Goal: Book appointment/travel/reservation

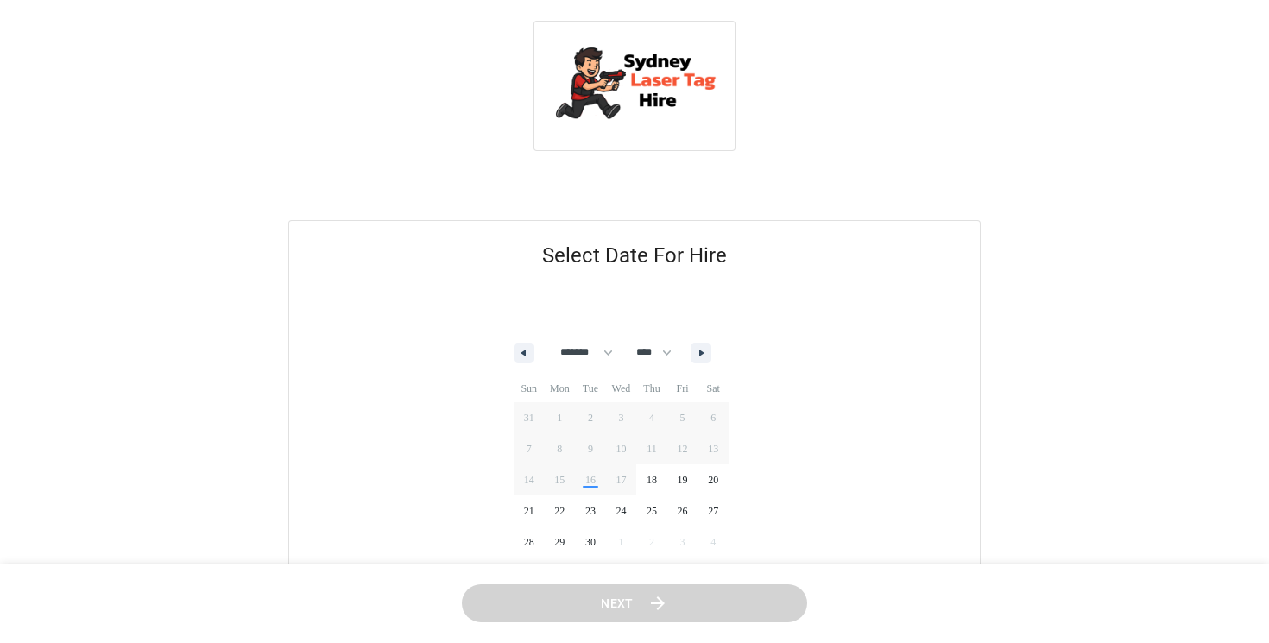
select select "*"
select select "****"
click at [691, 507] on span "26" at bounding box center [682, 511] width 31 height 22
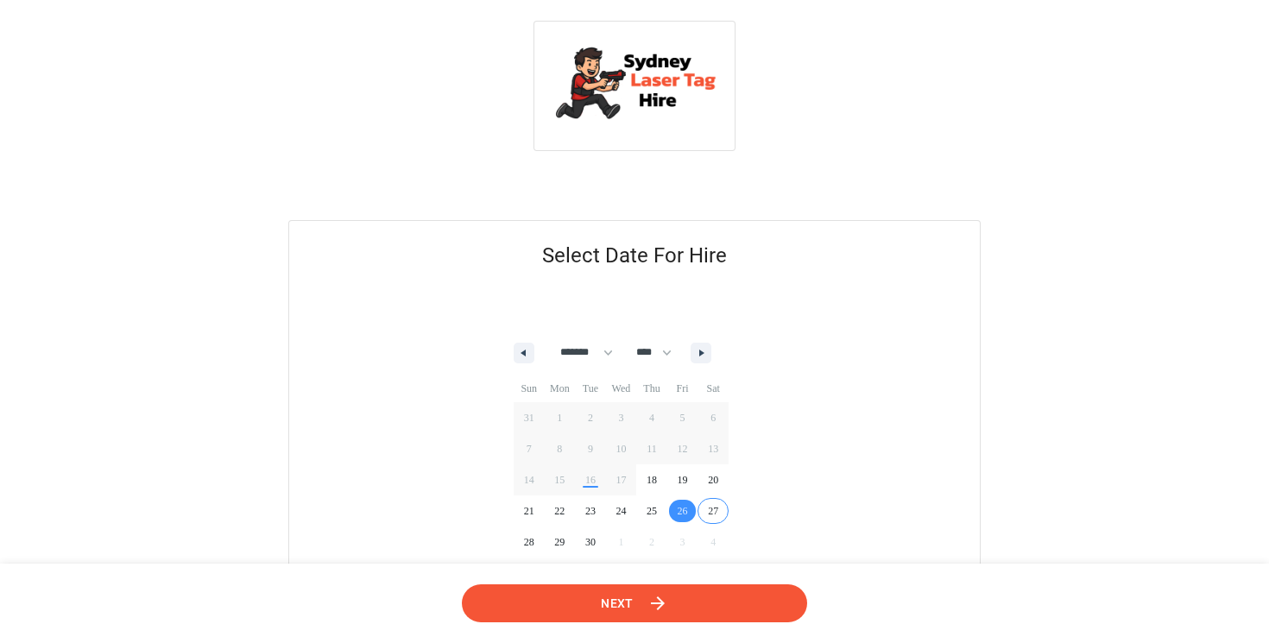
click at [678, 614] on button "Next" at bounding box center [634, 603] width 345 height 39
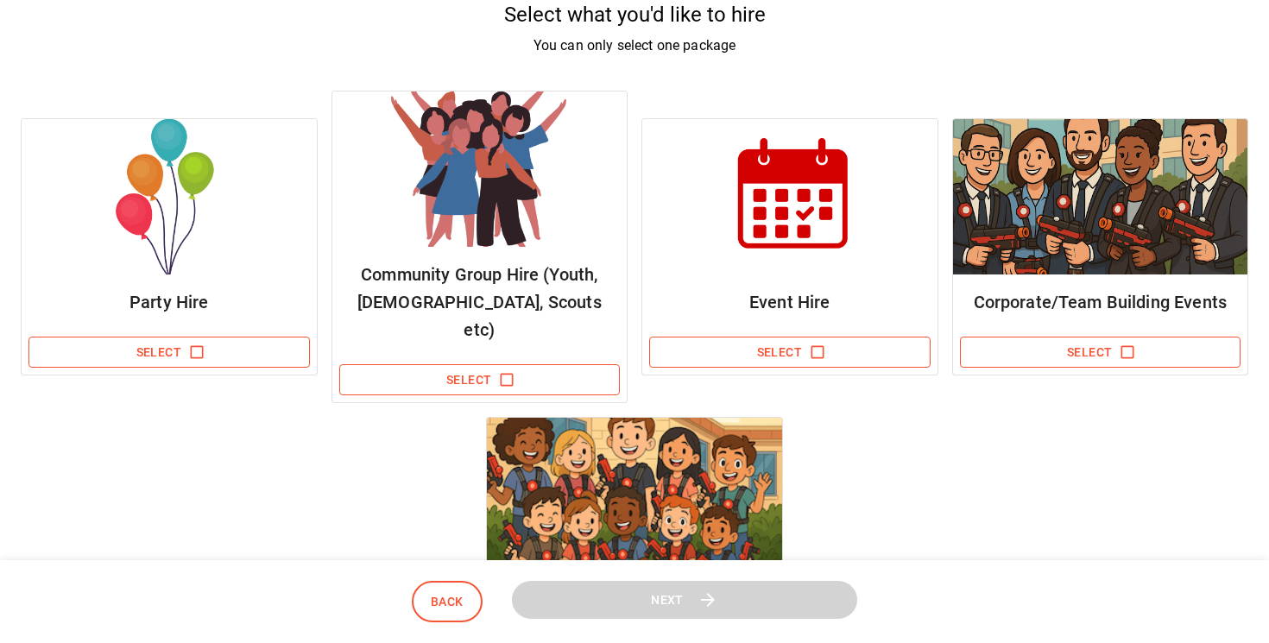
scroll to position [226, 0]
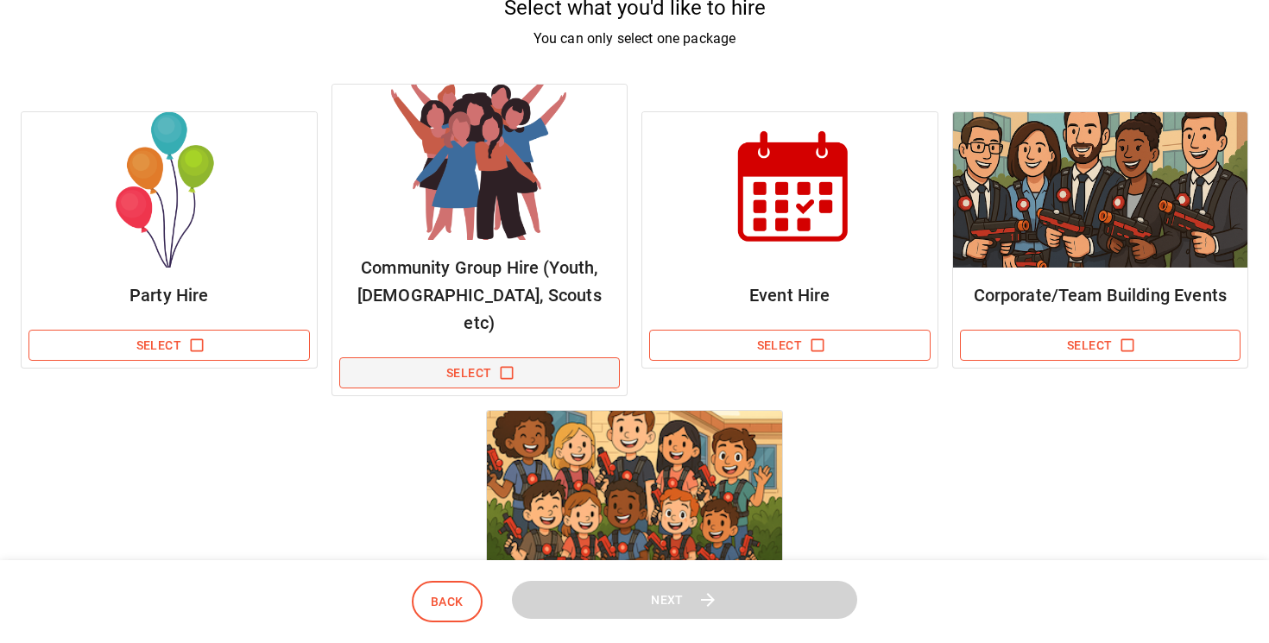
click at [494, 357] on button "Select" at bounding box center [479, 373] width 281 height 32
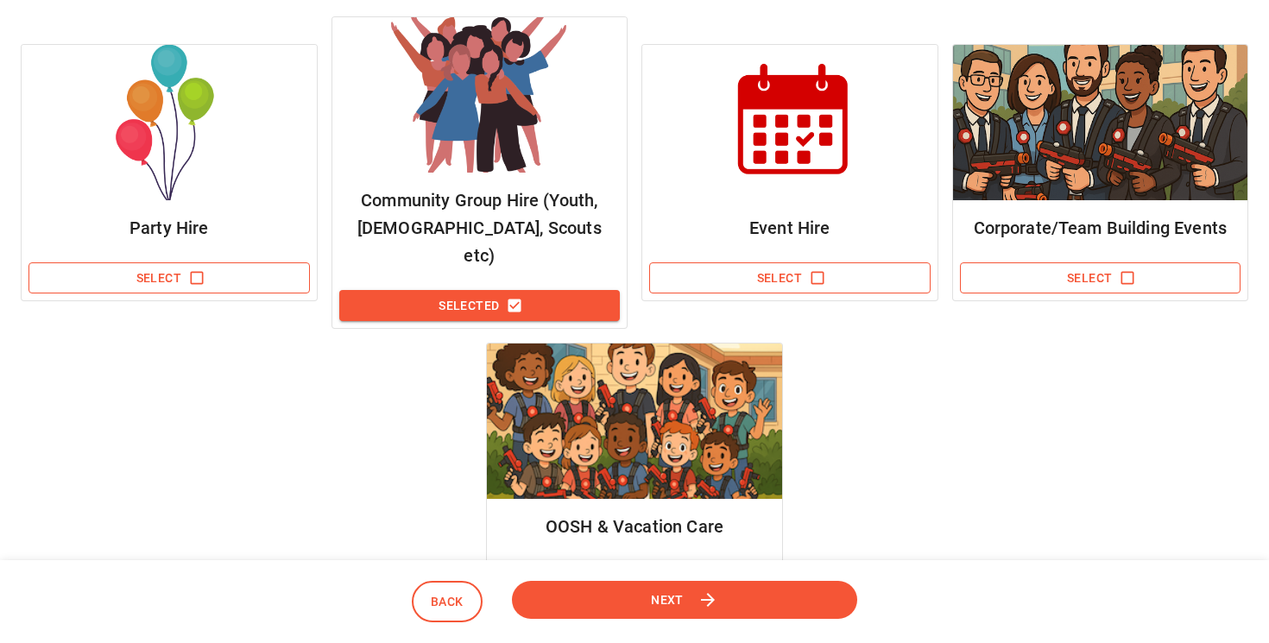
scroll to position [294, 0]
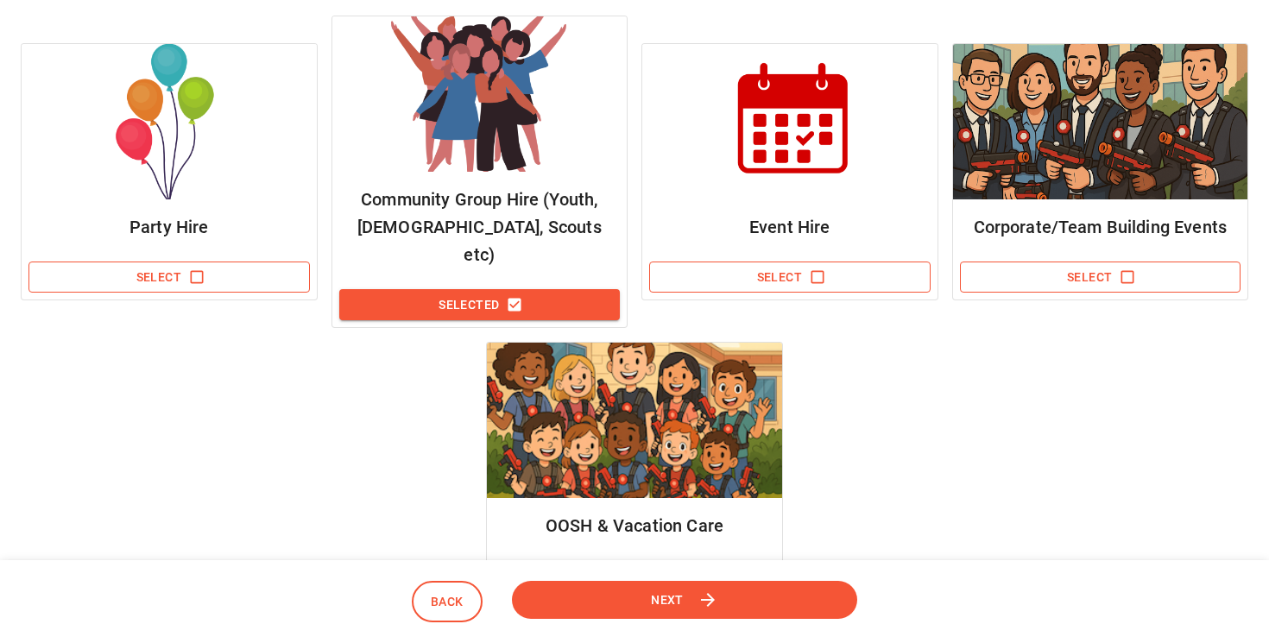
click at [684, 596] on button "Next" at bounding box center [684, 599] width 345 height 39
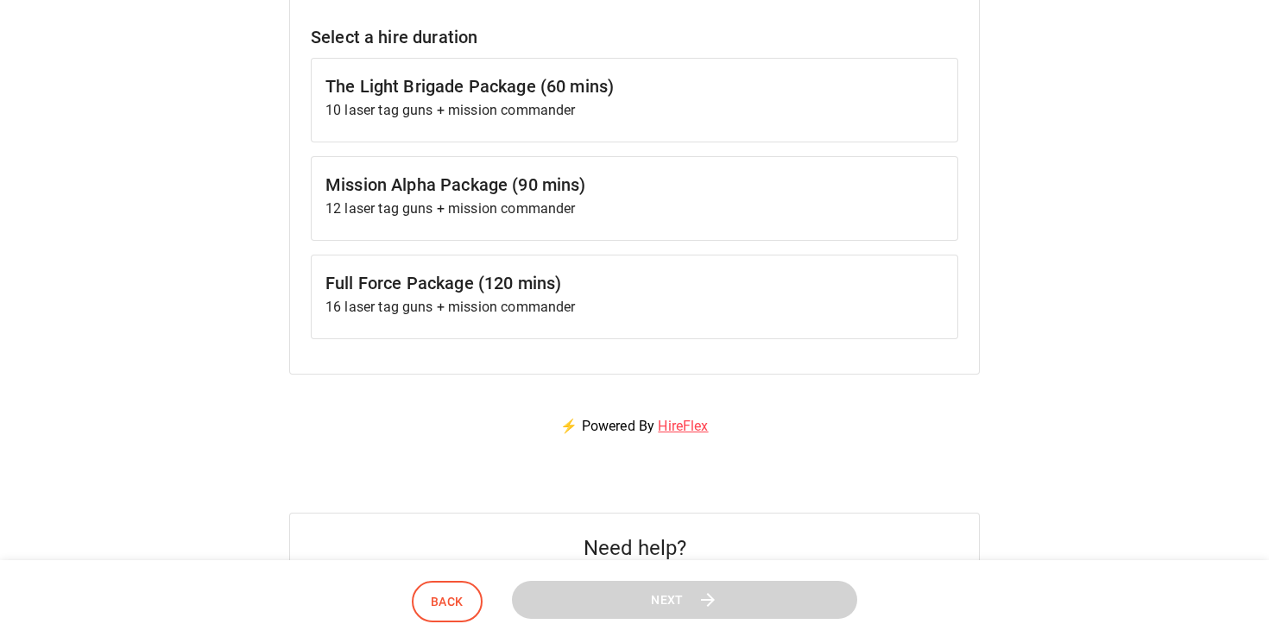
scroll to position [180, 0]
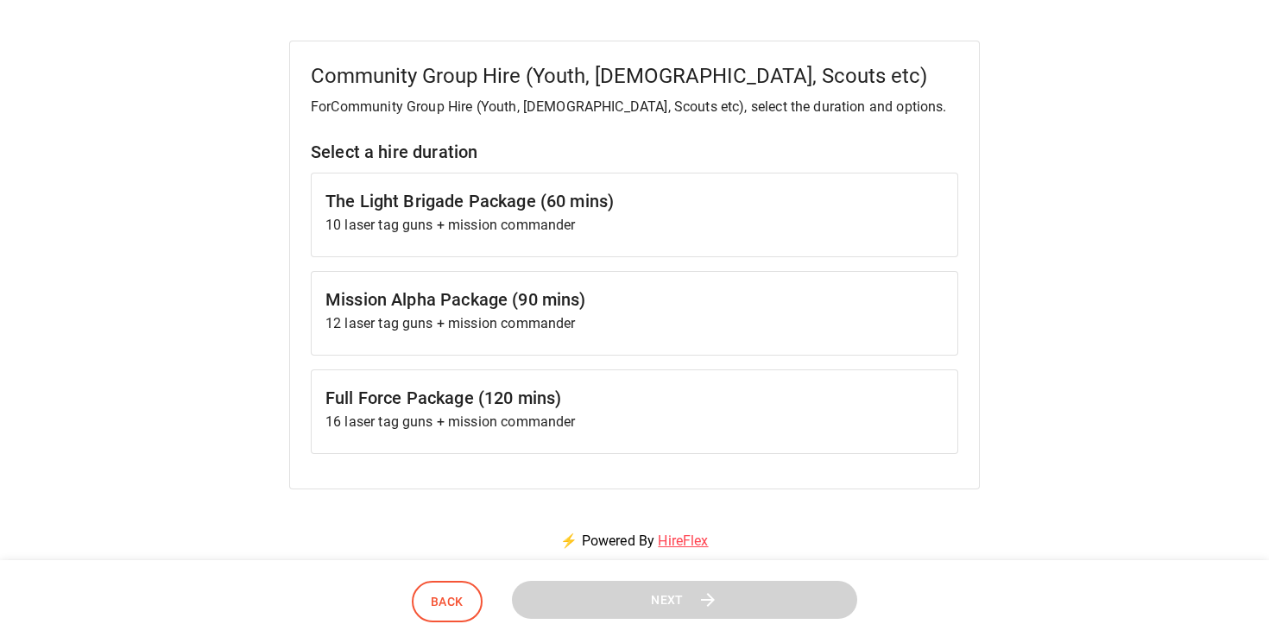
click at [488, 410] on h6 "Full Force Package (120 mins)" at bounding box center [634, 398] width 618 height 28
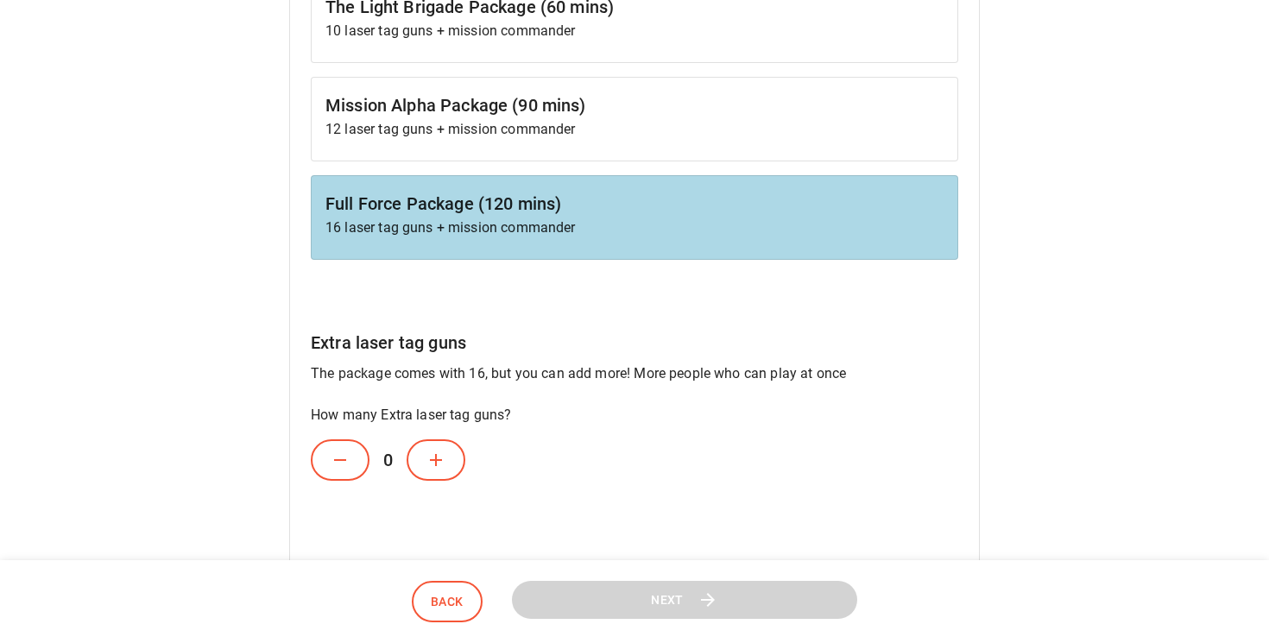
scroll to position [375, 0]
click at [485, 127] on p "12 laser tag guns + mission commander" at bounding box center [634, 128] width 618 height 21
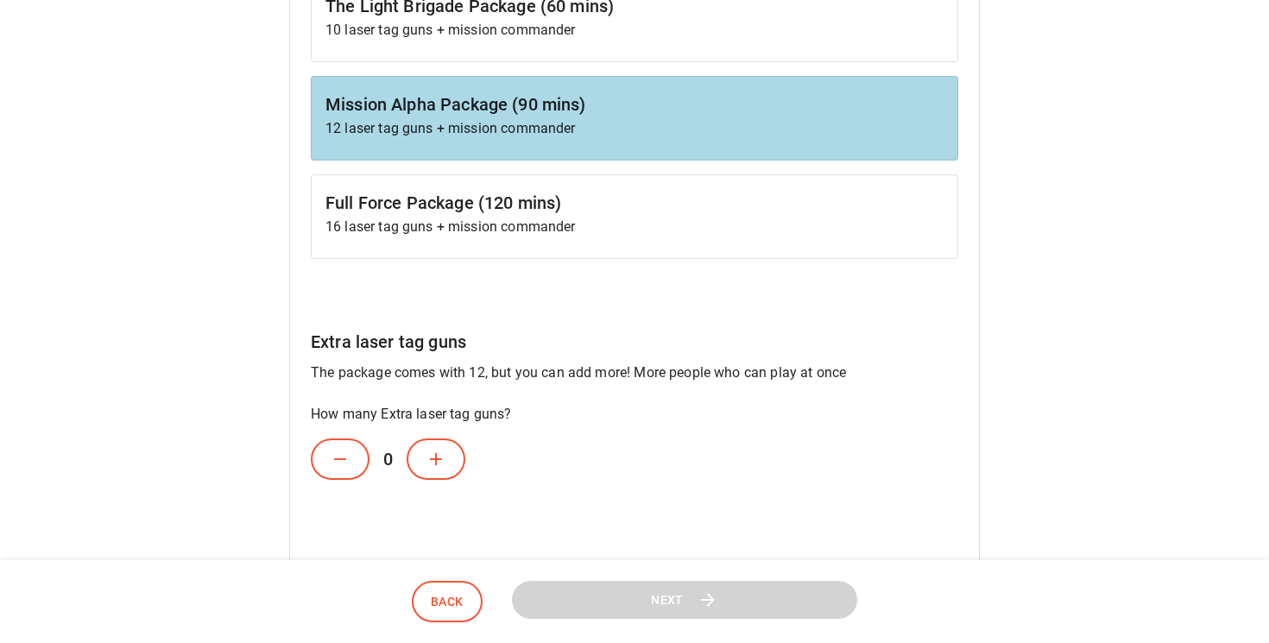
click at [432, 459] on icon at bounding box center [436, 459] width 12 height 12
click at [441, 463] on icon at bounding box center [435, 459] width 21 height 21
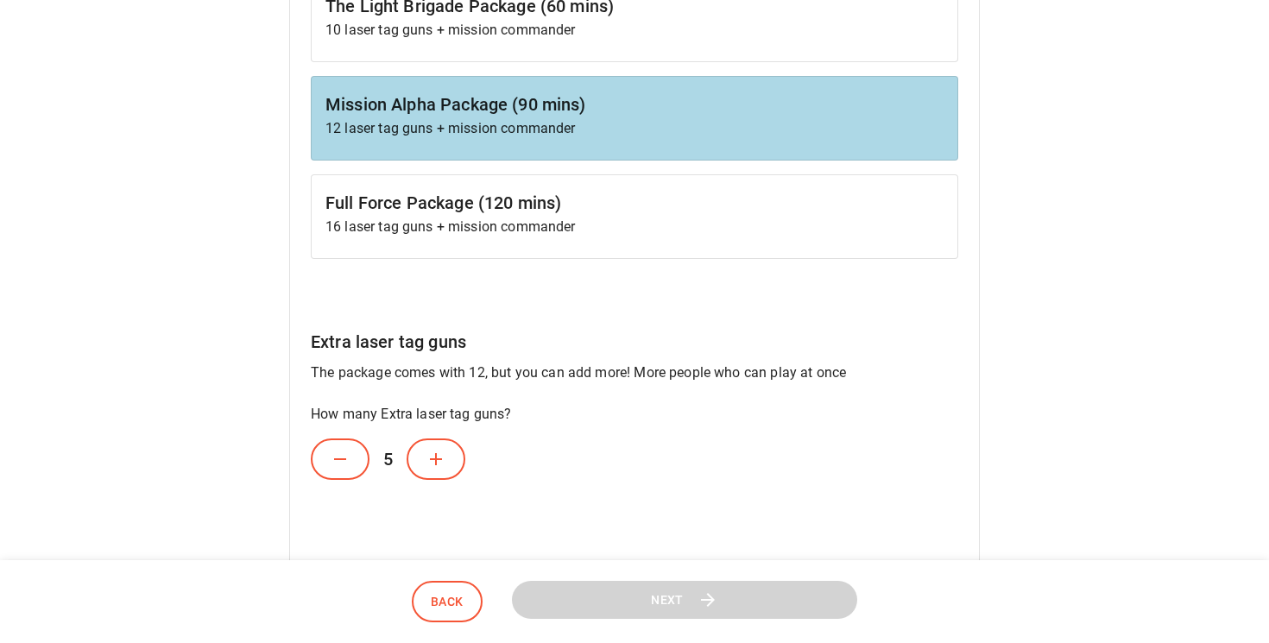
click at [441, 463] on icon at bounding box center [435, 459] width 21 height 21
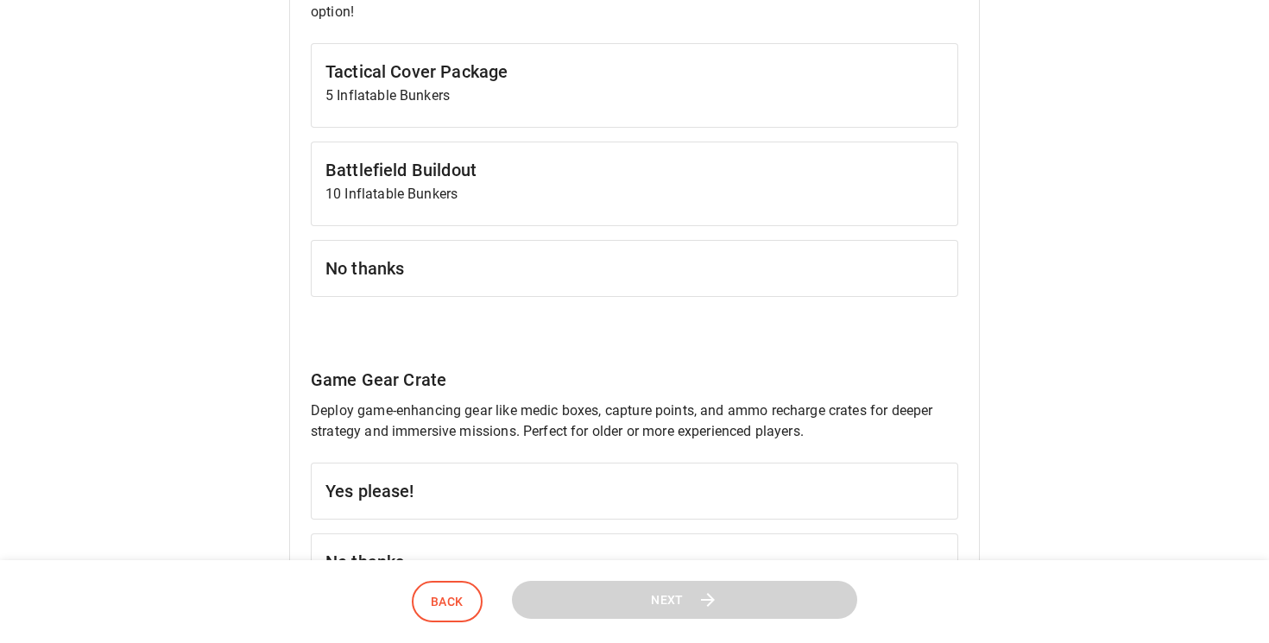
scroll to position [993, 0]
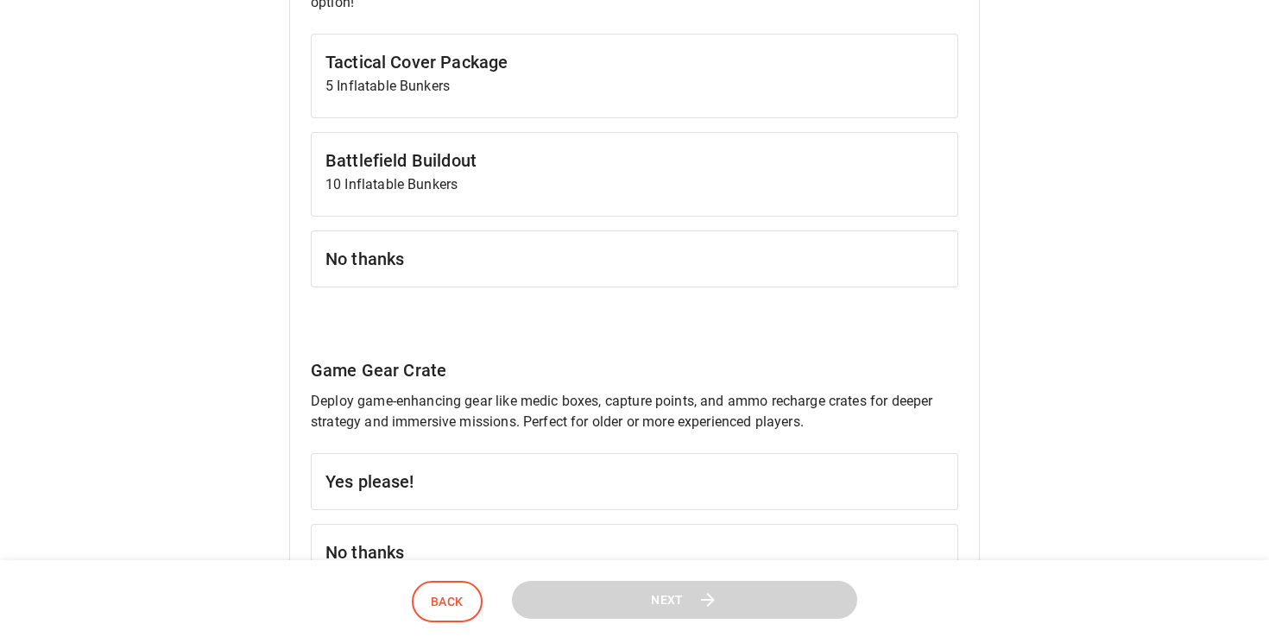
click at [396, 254] on h6 "No thanks" at bounding box center [634, 259] width 618 height 28
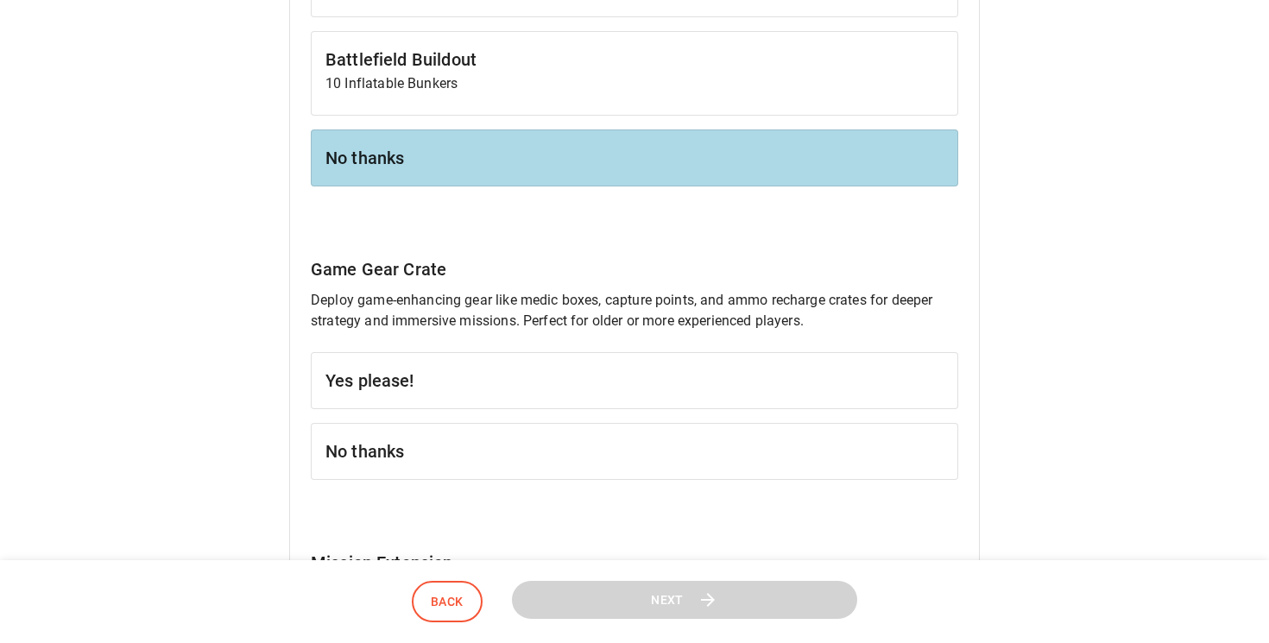
scroll to position [1096, 0]
click at [387, 438] on h6 "No thanks" at bounding box center [634, 450] width 618 height 28
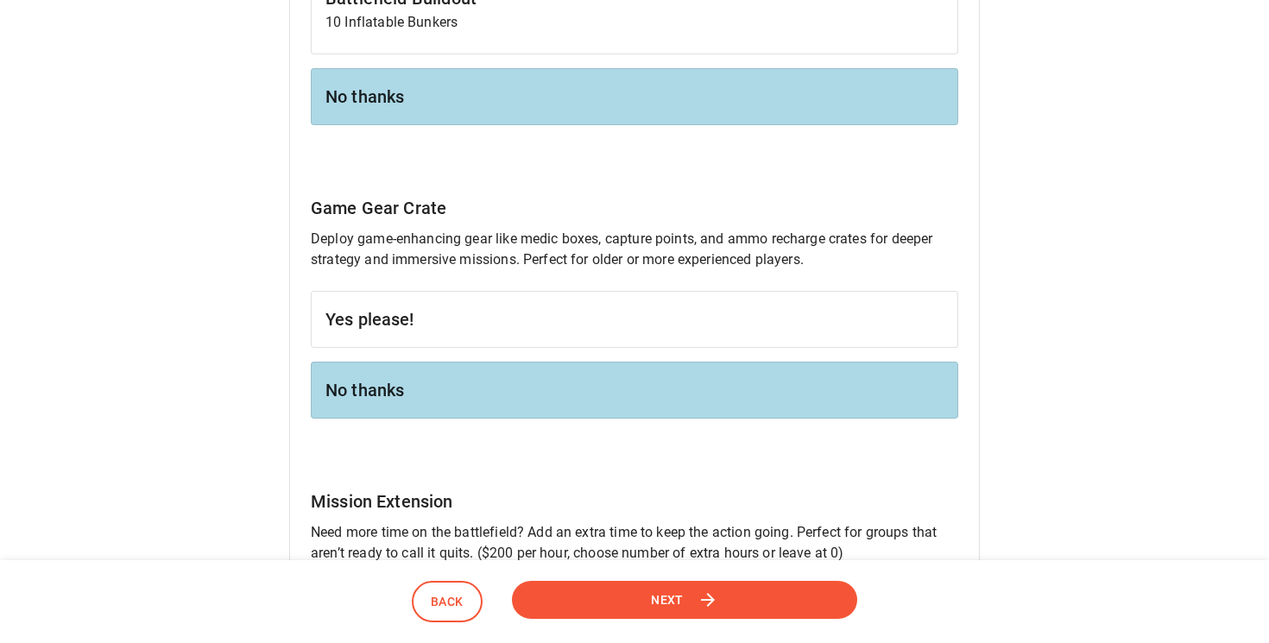
scroll to position [1156, 0]
click at [621, 605] on button "Next" at bounding box center [684, 599] width 345 height 39
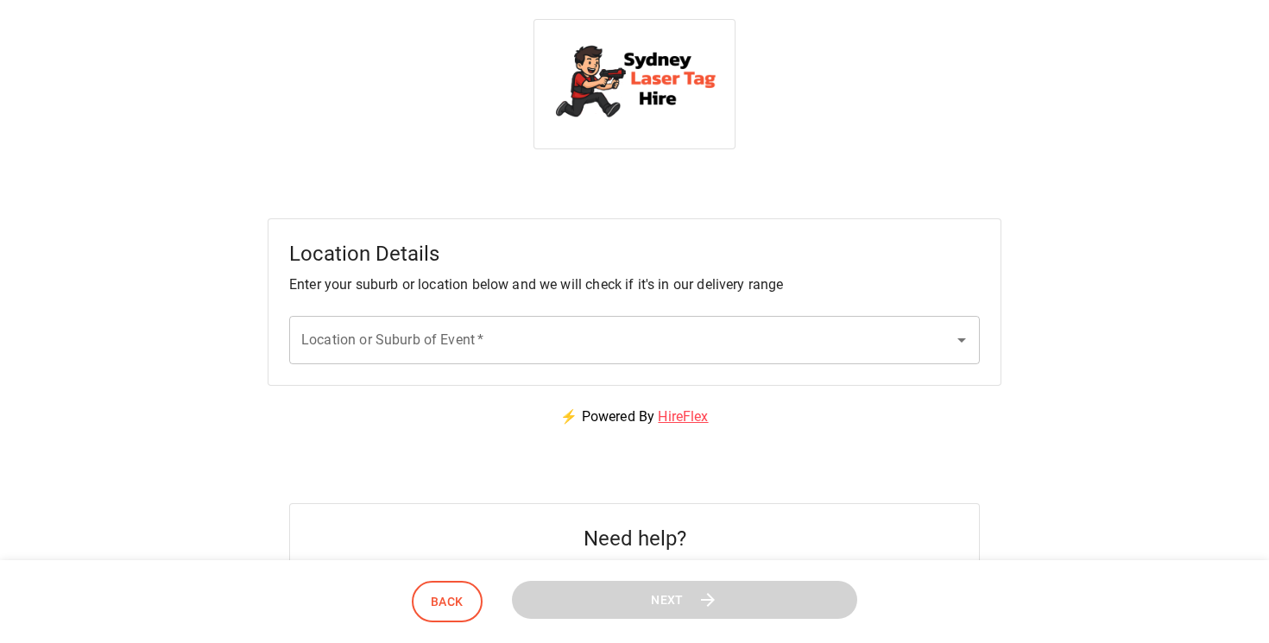
scroll to position [0, 0]
click at [584, 343] on input "Location or Suburb of Event   *" at bounding box center [621, 341] width 649 height 33
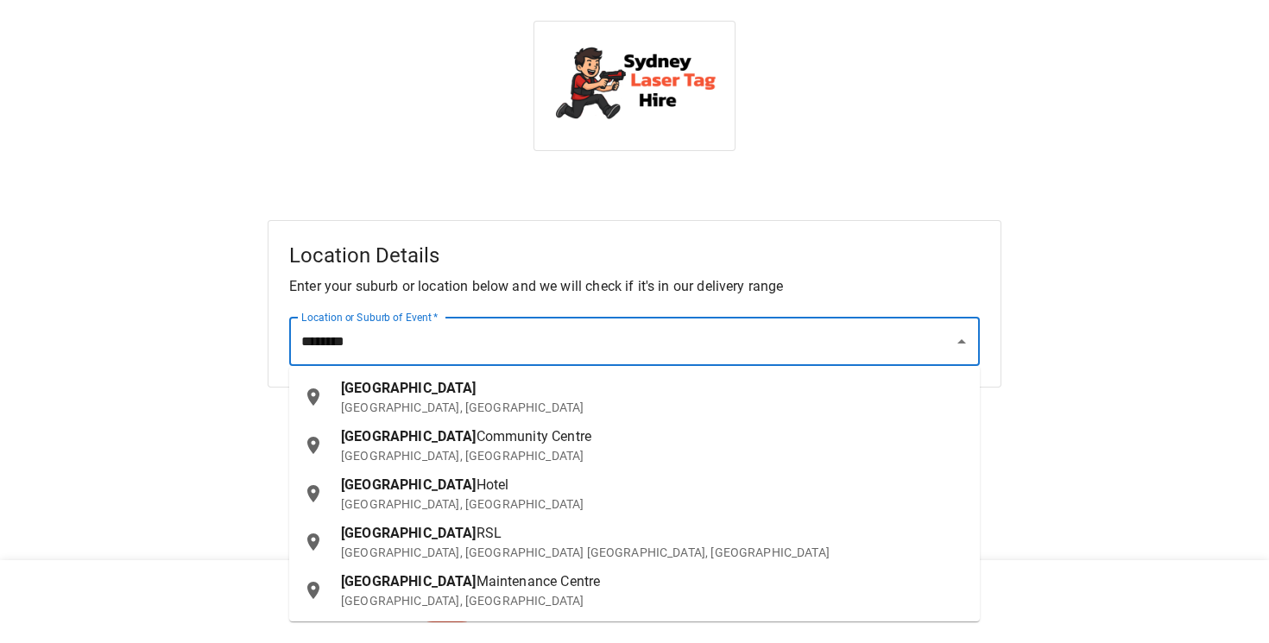
click at [358, 392] on span "[GEOGRAPHIC_DATA]" at bounding box center [408, 388] width 135 height 16
type input "**********"
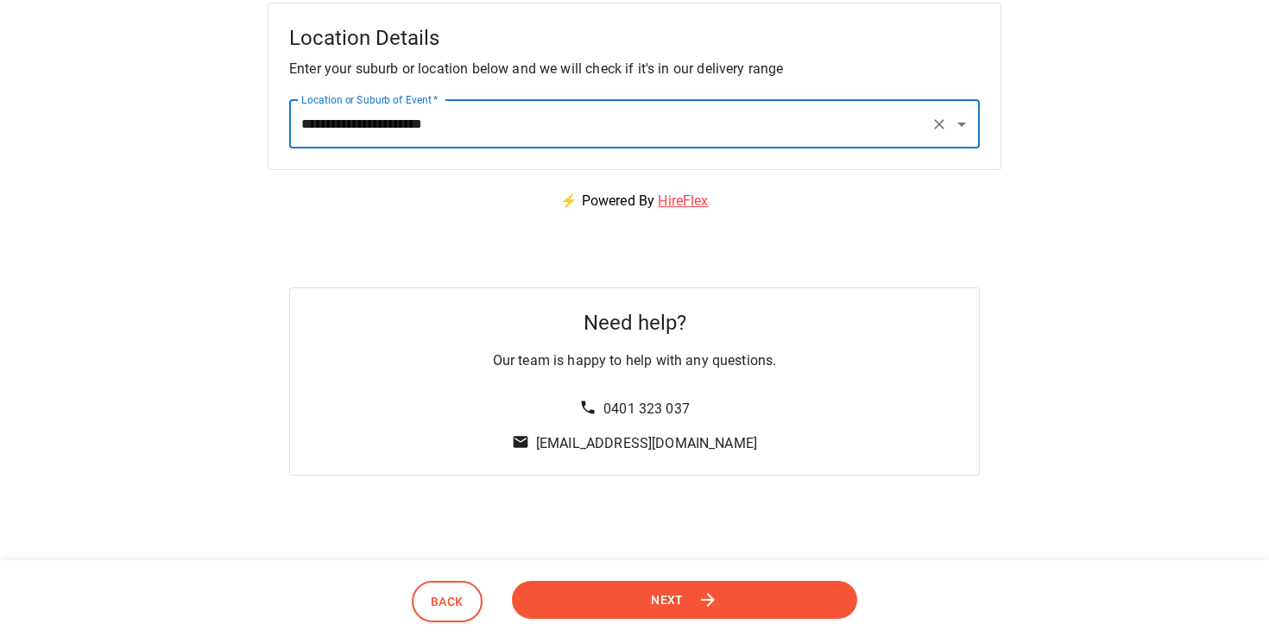
scroll to position [221, 0]
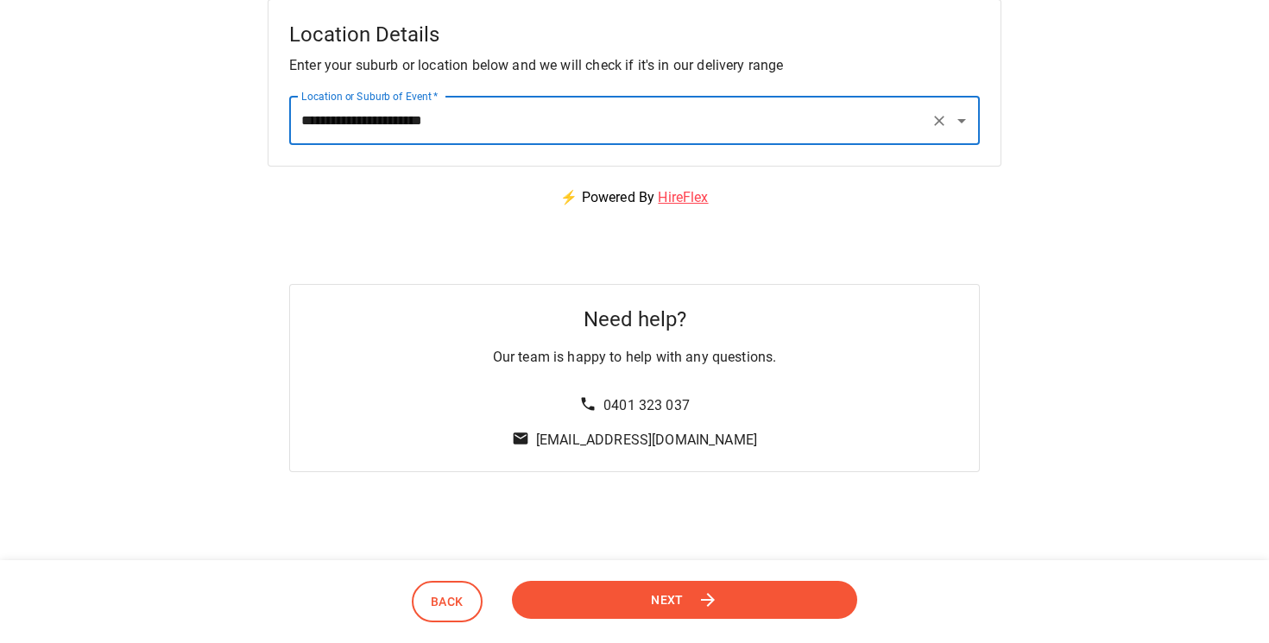
click at [728, 602] on button "Next" at bounding box center [684, 599] width 345 height 39
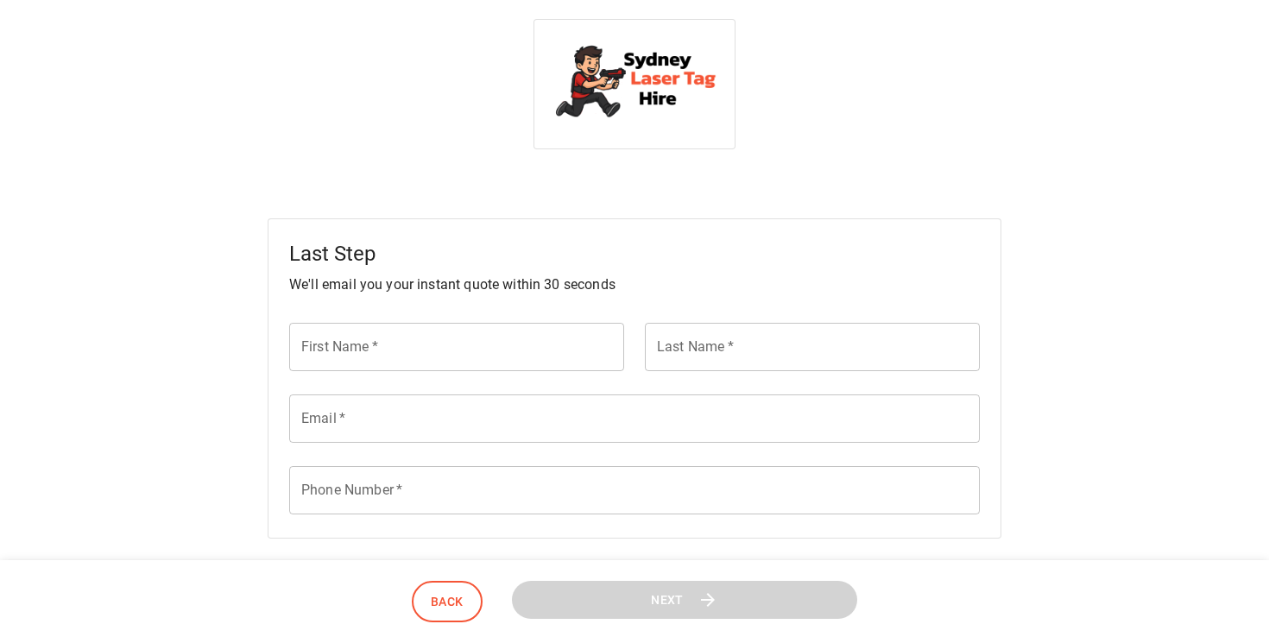
scroll to position [0, 0]
click at [382, 344] on input "First Name   *" at bounding box center [456, 348] width 335 height 48
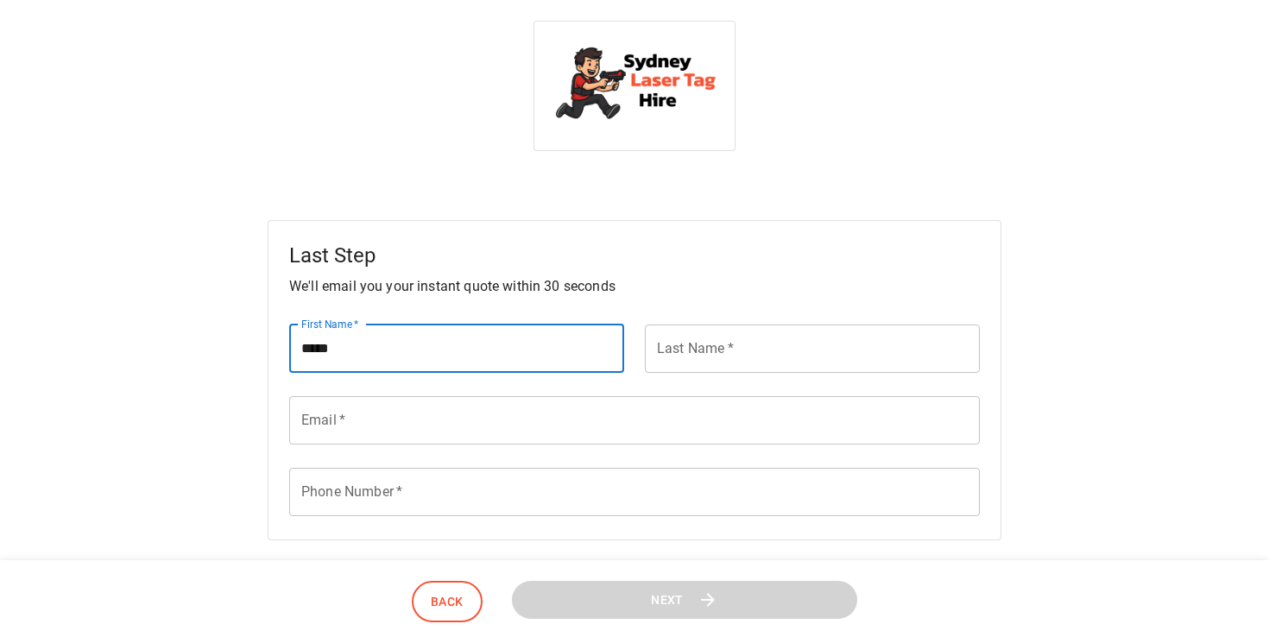
type input "*****"
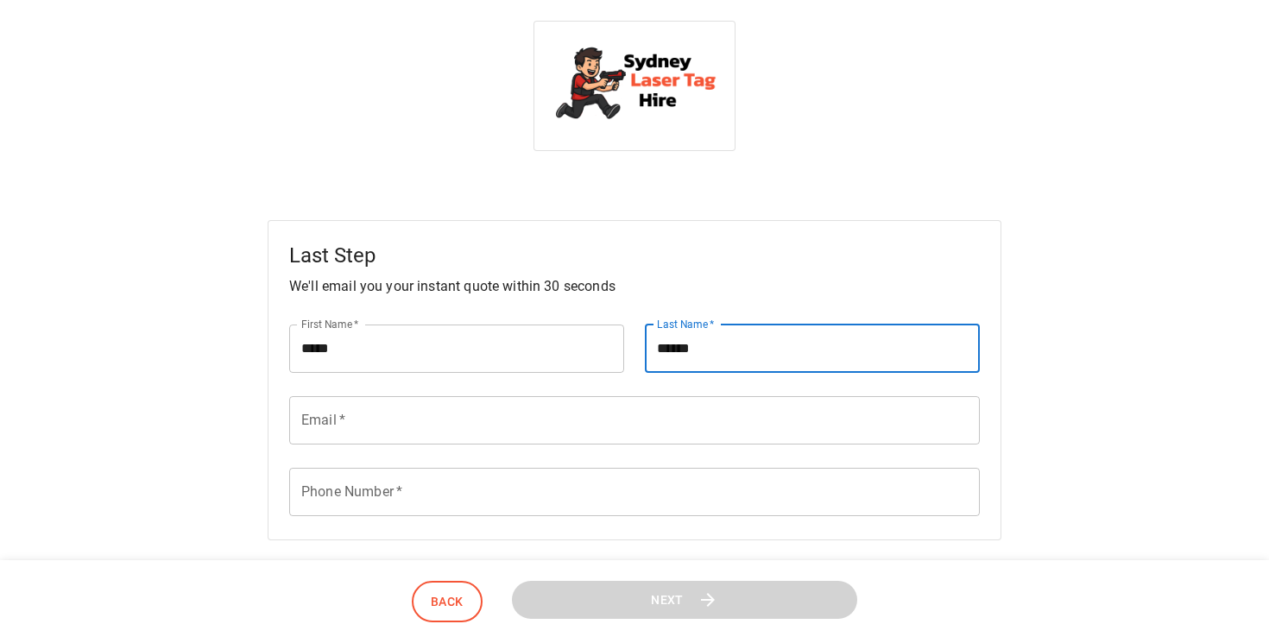
type input "******"
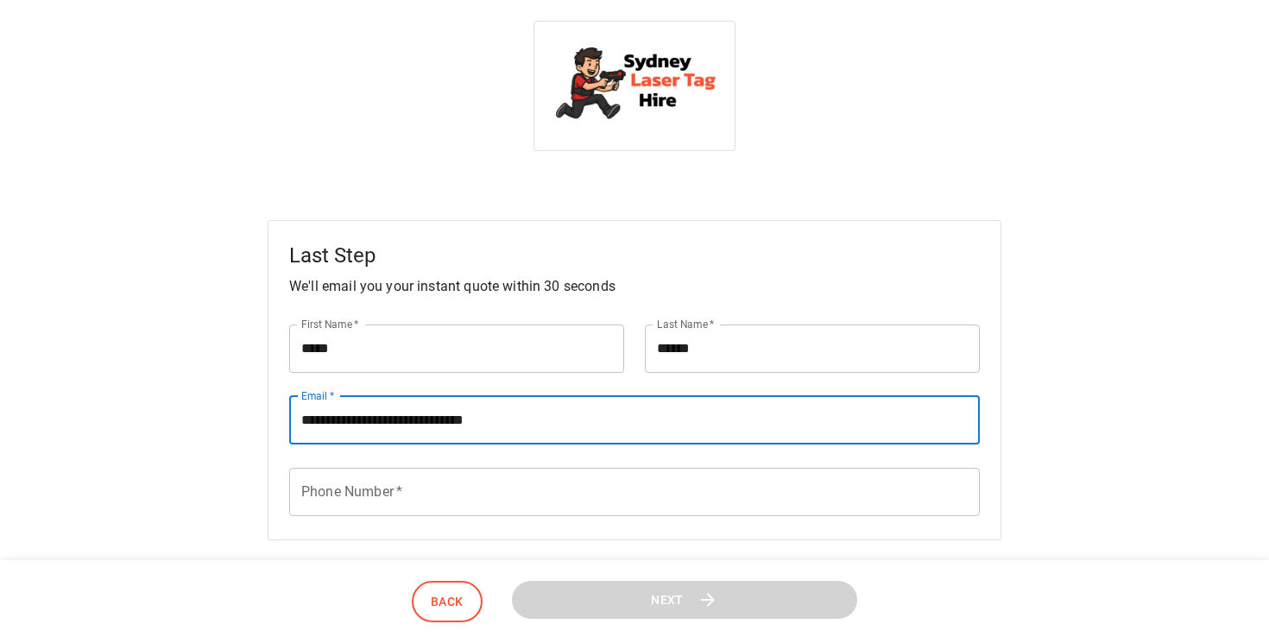
type input "**********"
click at [331, 506] on input "Phone Number   *" at bounding box center [634, 492] width 690 height 48
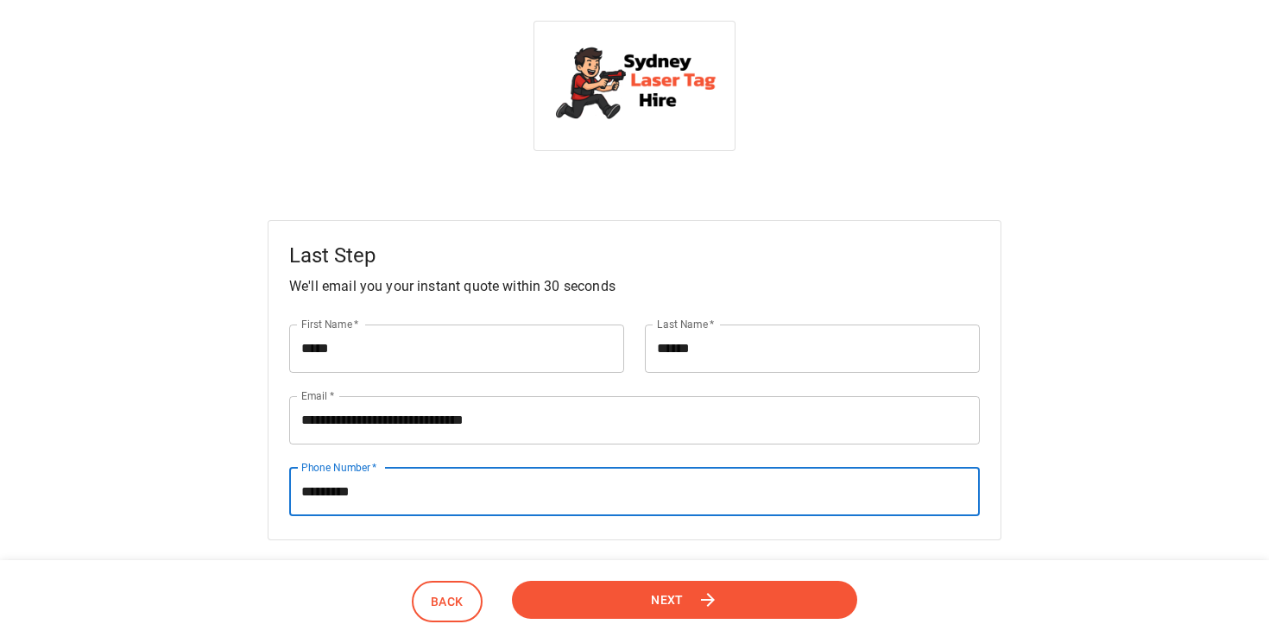
type input "**********"
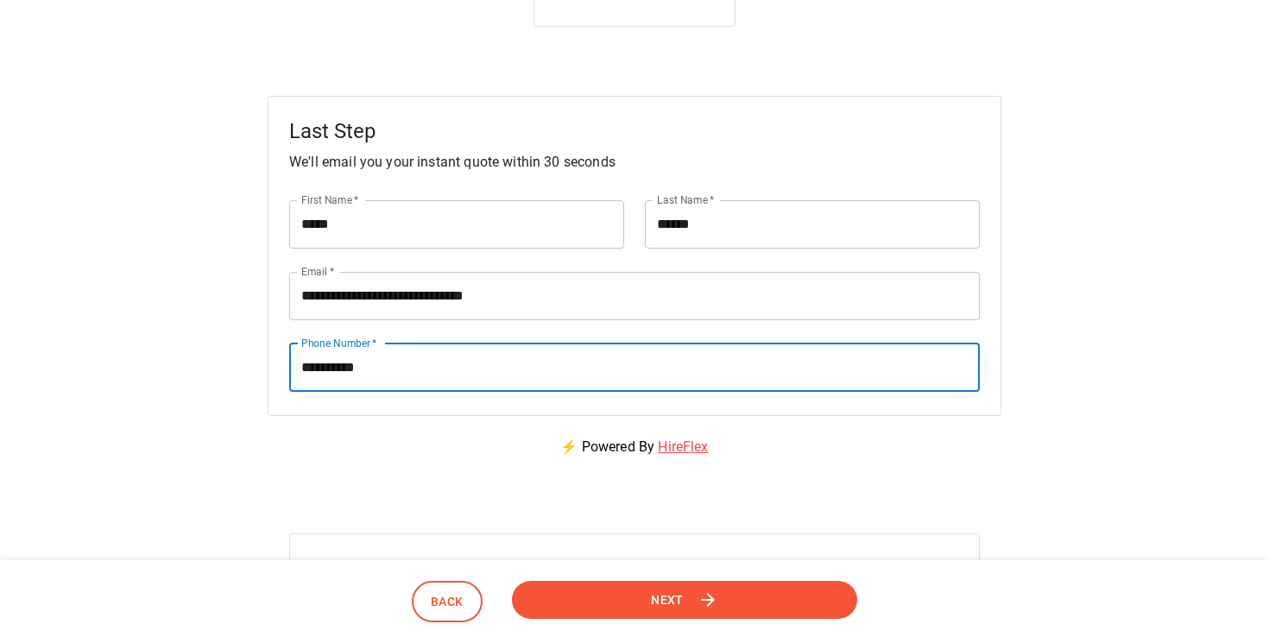
click at [676, 611] on button "Next" at bounding box center [684, 599] width 345 height 39
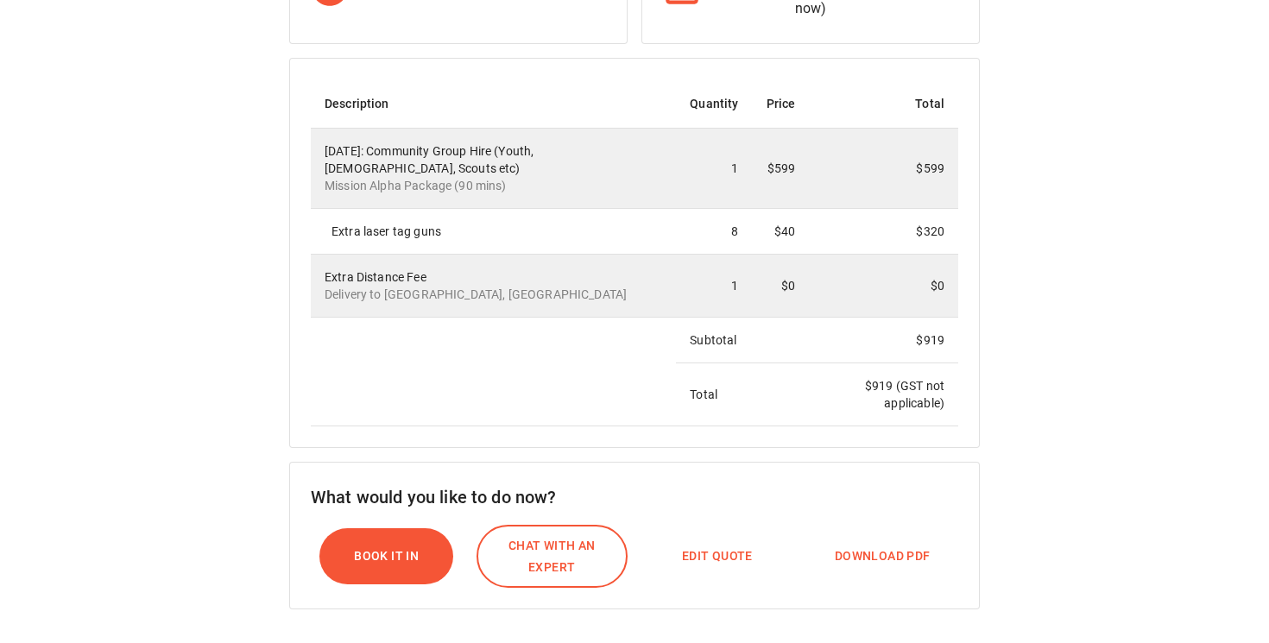
scroll to position [424, 0]
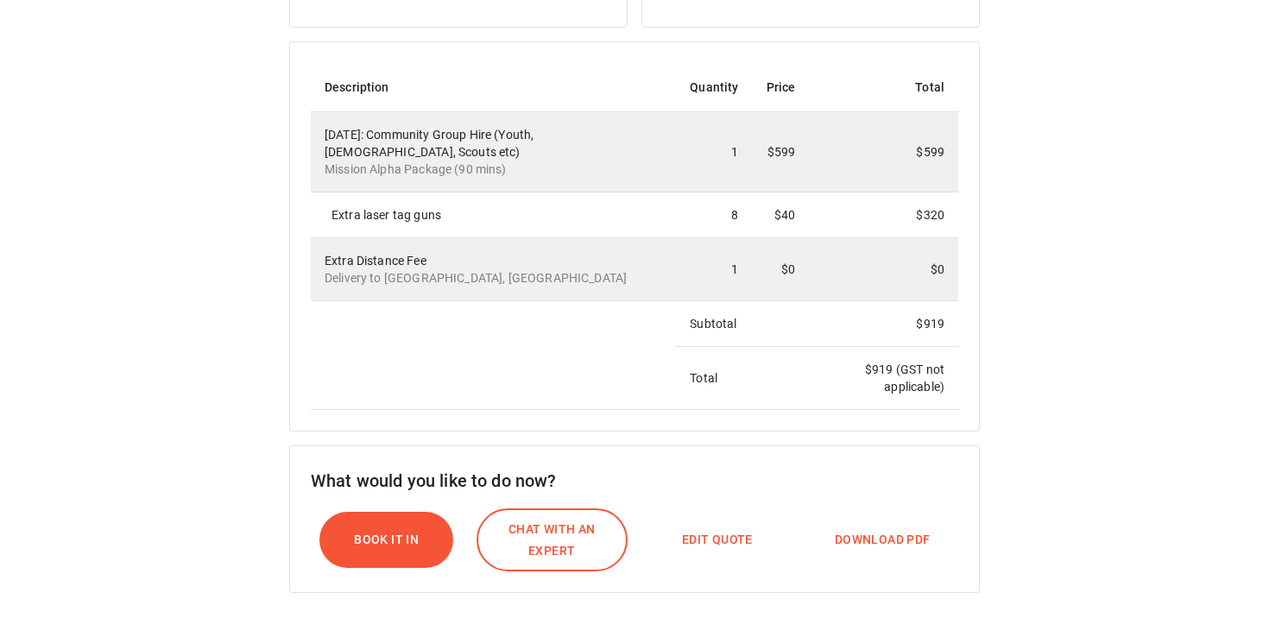
click at [694, 539] on span "Edit Quote" at bounding box center [717, 540] width 71 height 22
select select "*"
select select "****"
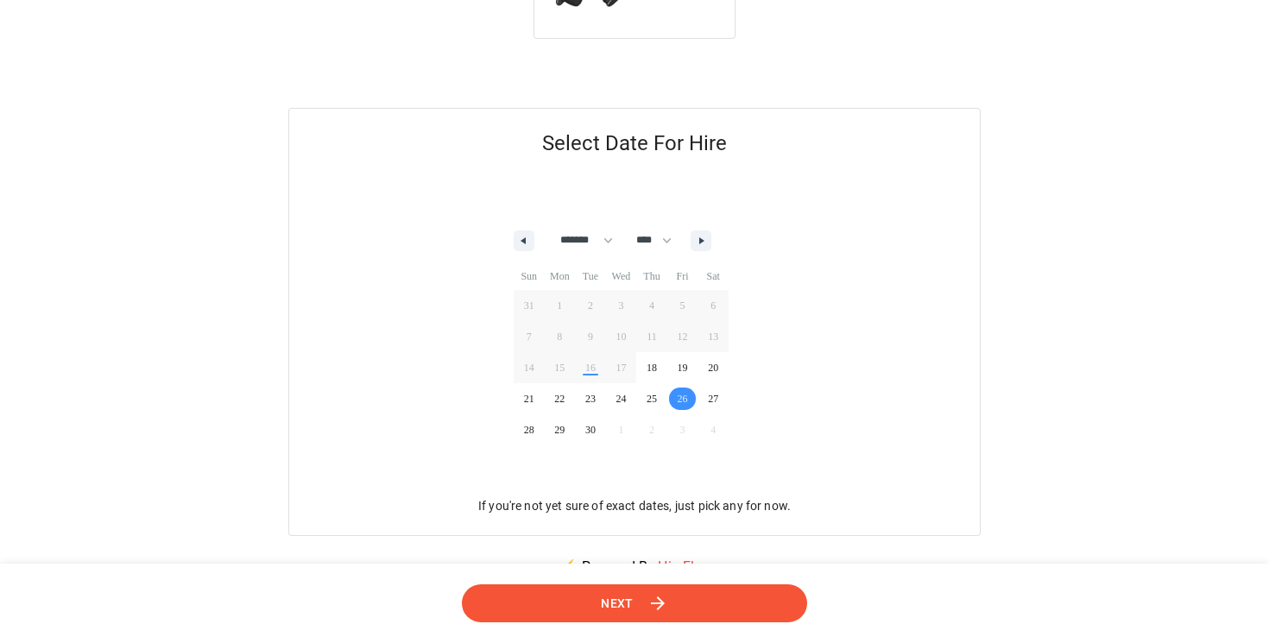
scroll to position [129, 0]
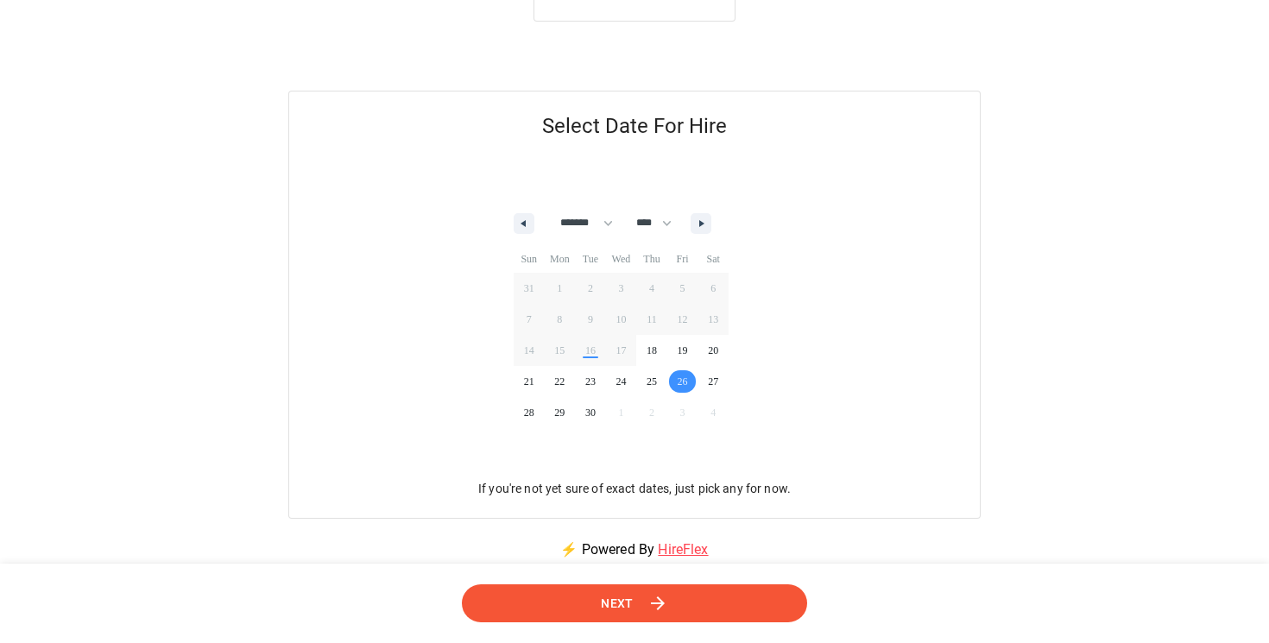
click at [632, 602] on span "Next" at bounding box center [617, 603] width 33 height 22
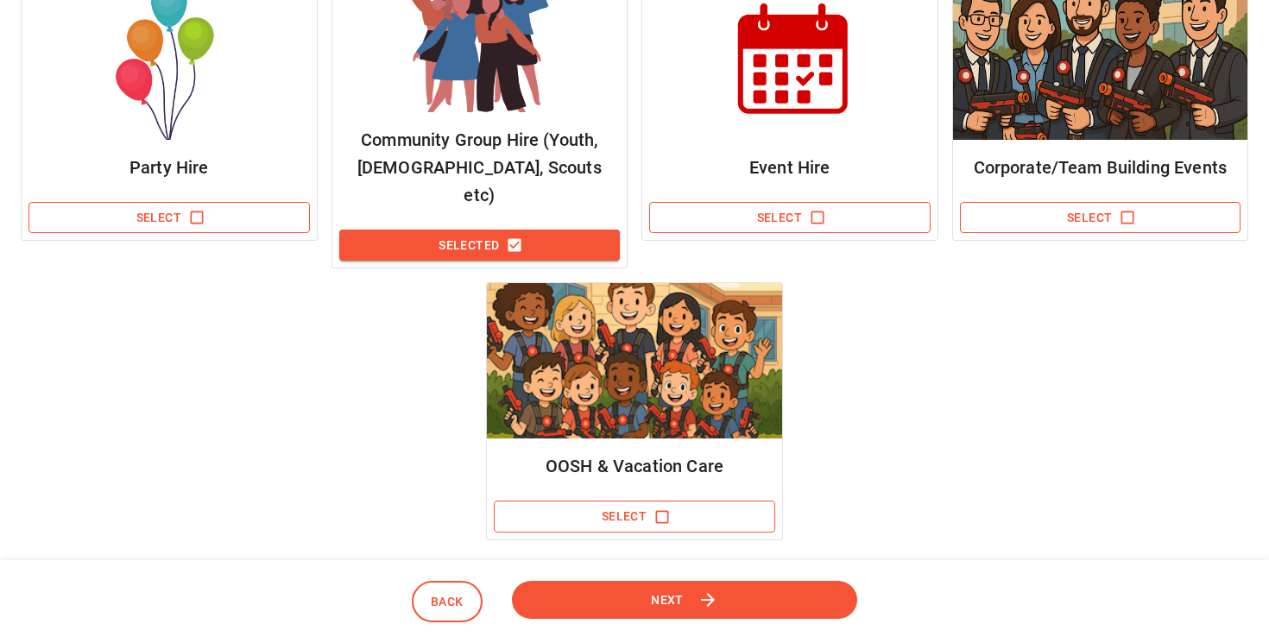
scroll to position [355, 0]
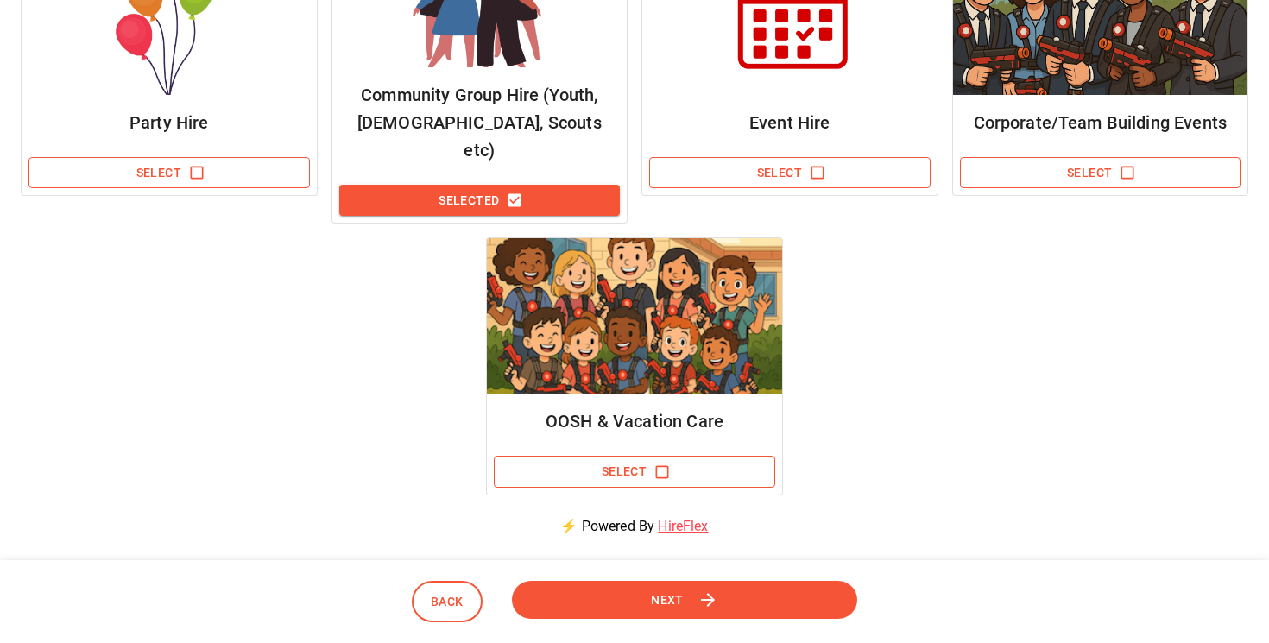
click at [704, 587] on button "Next" at bounding box center [684, 599] width 345 height 39
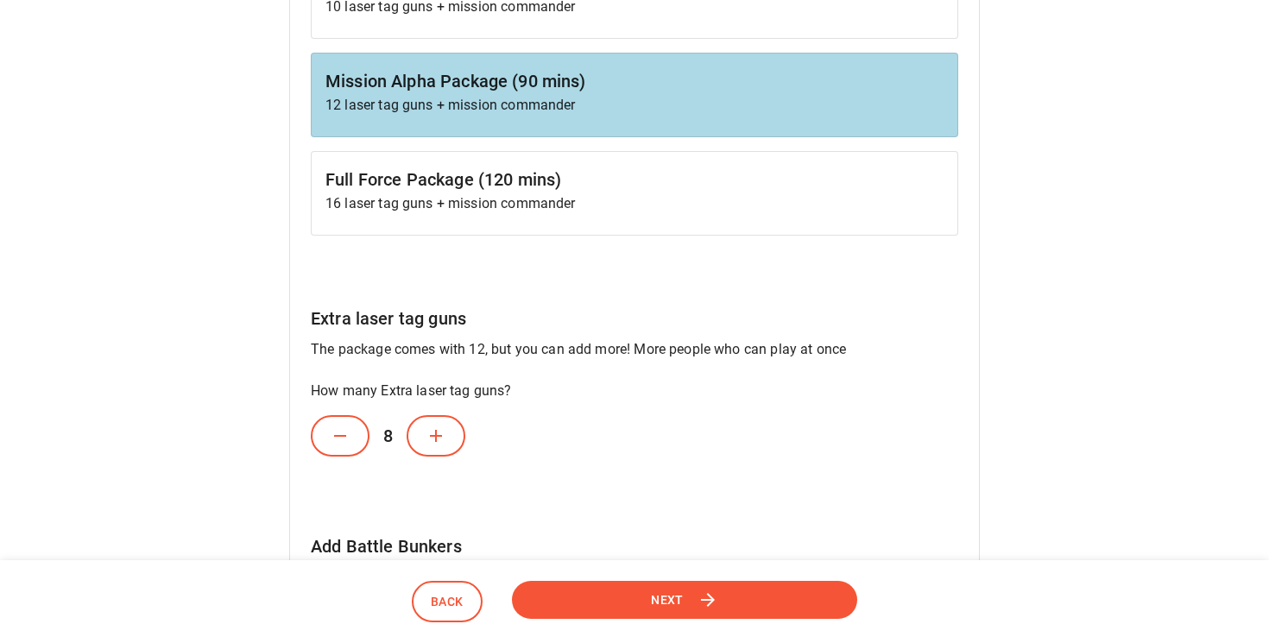
scroll to position [401, 0]
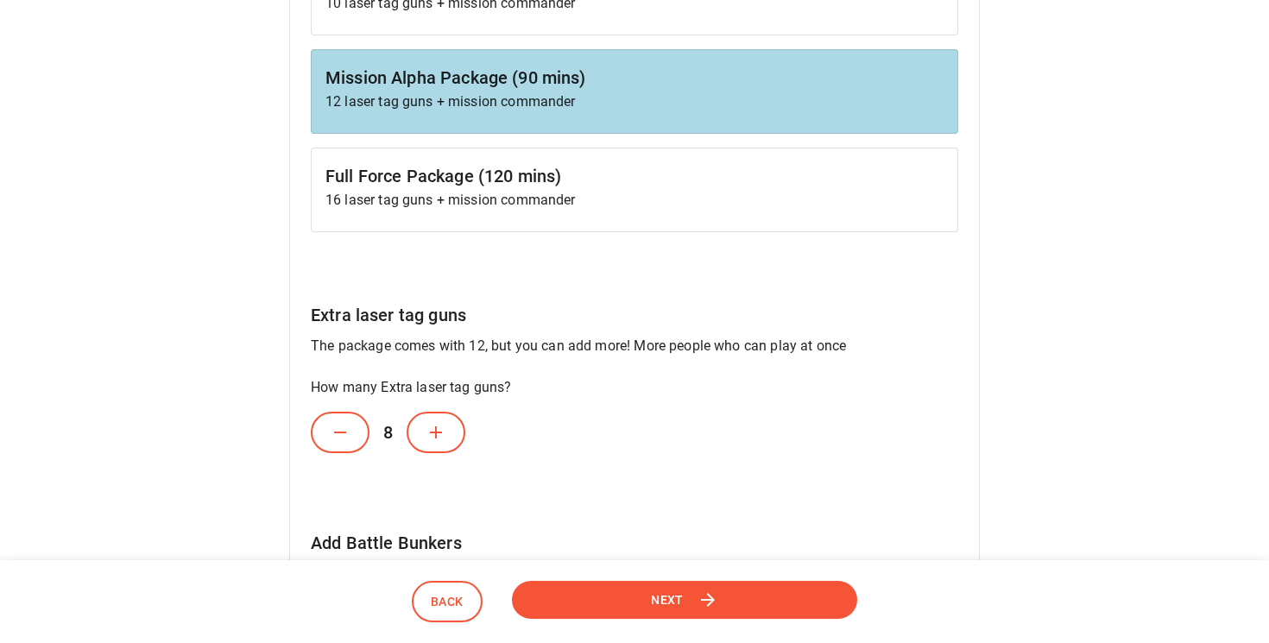
click at [343, 429] on icon at bounding box center [340, 432] width 21 height 21
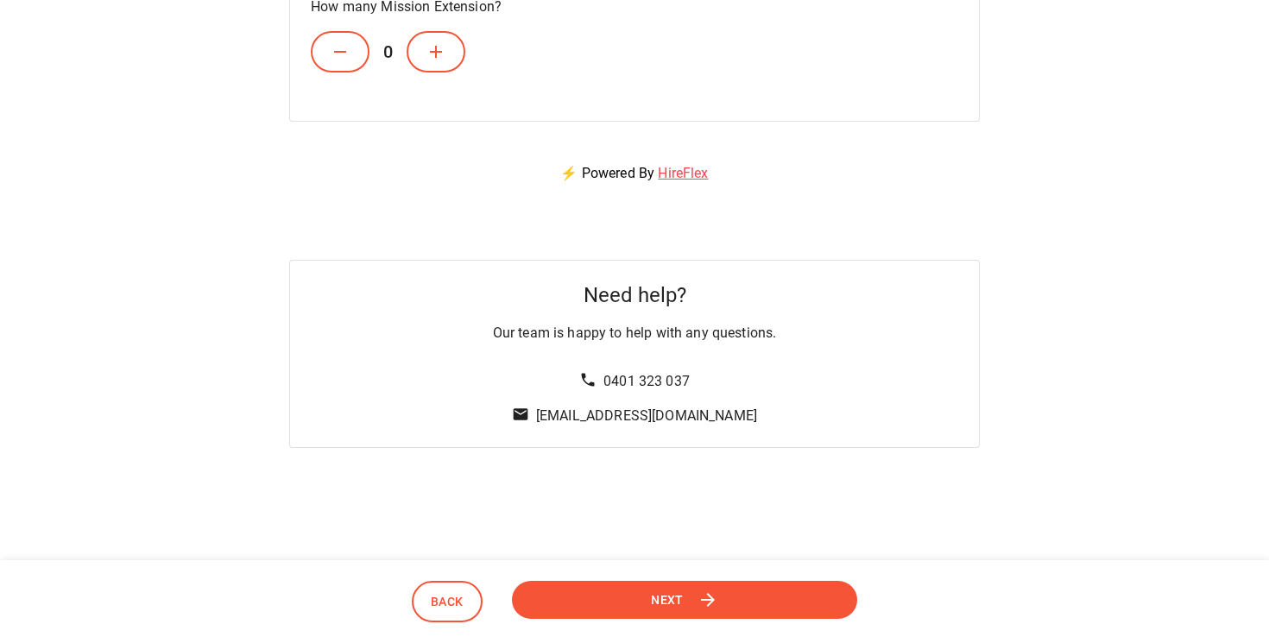
scroll to position [1845, 0]
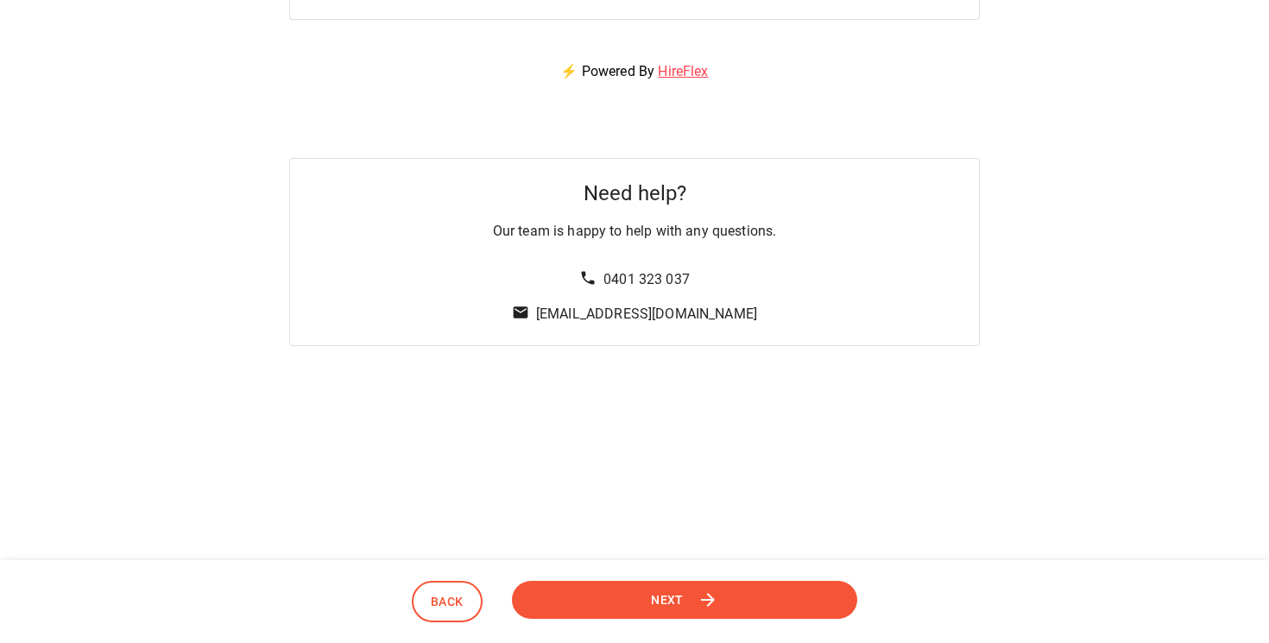
click at [621, 608] on button "Next" at bounding box center [684, 599] width 345 height 39
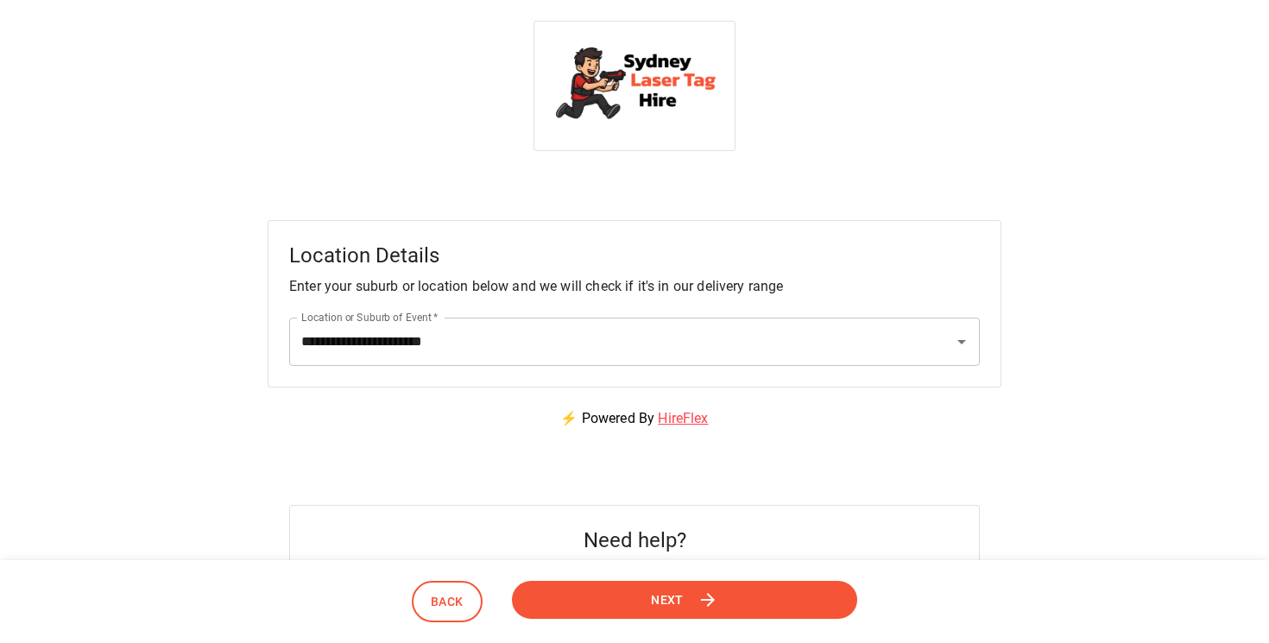
scroll to position [0, 0]
click at [656, 605] on span "Next" at bounding box center [667, 600] width 33 height 22
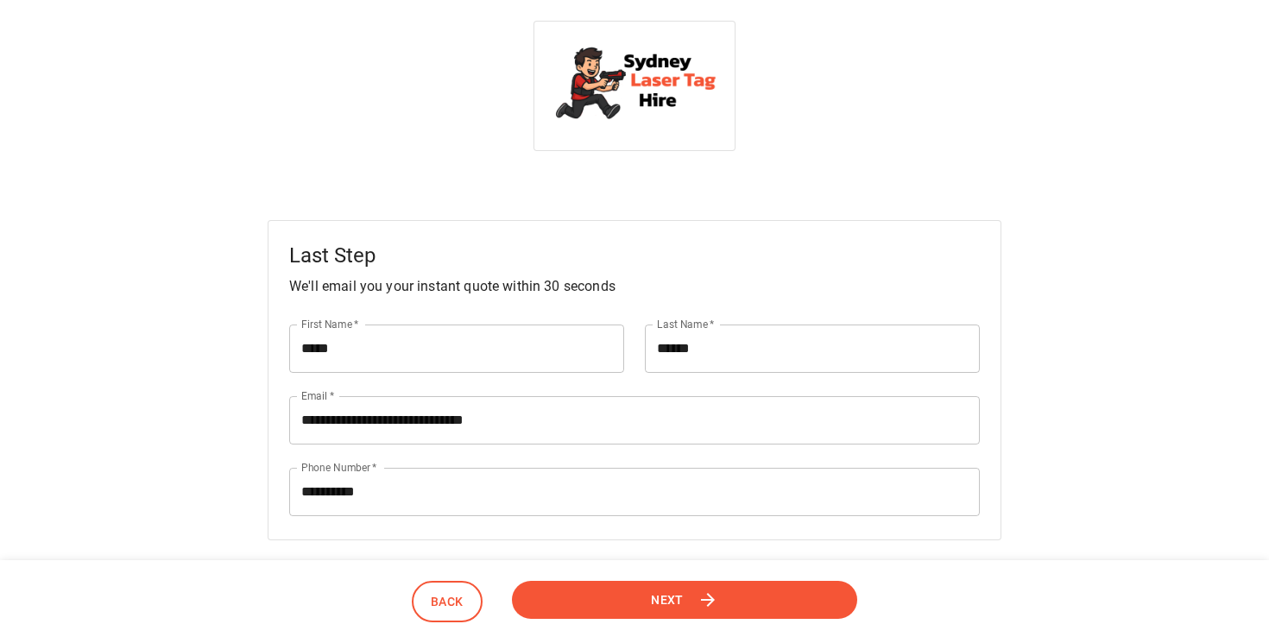
click at [656, 605] on span "Next" at bounding box center [667, 600] width 33 height 22
